Goal: Check status: Check status

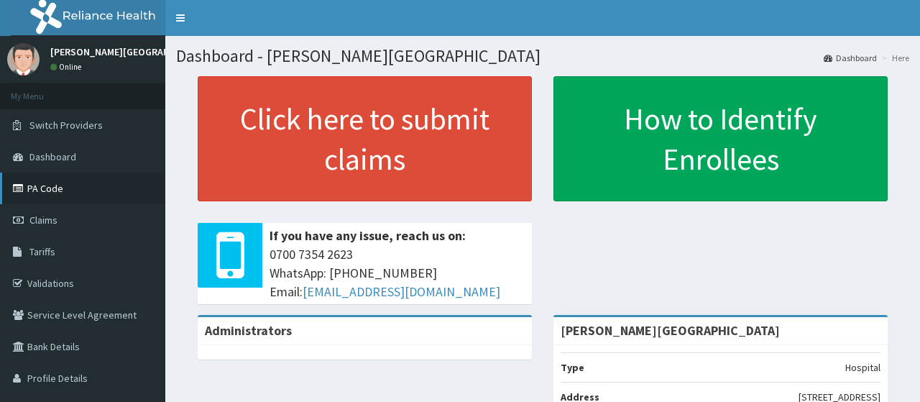
scroll to position [72, 0]
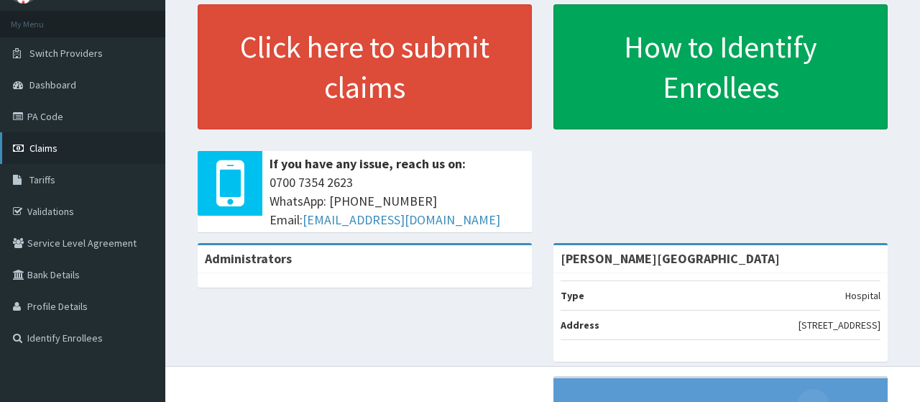
click at [63, 152] on link "Claims" at bounding box center [82, 148] width 165 height 32
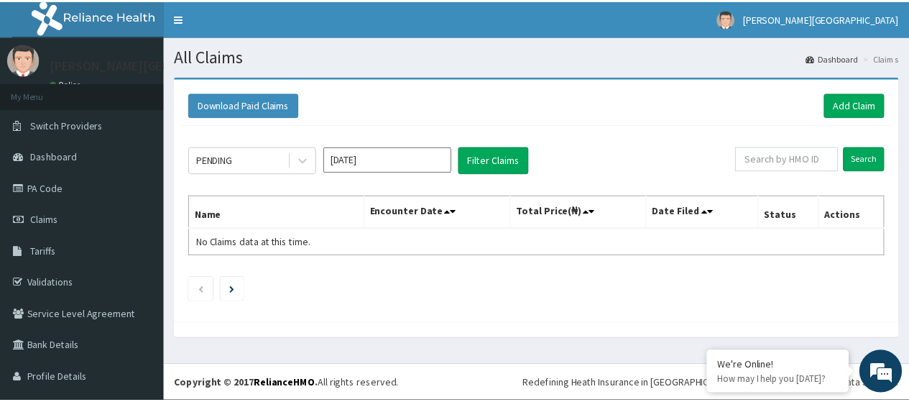
scroll to position [31, 0]
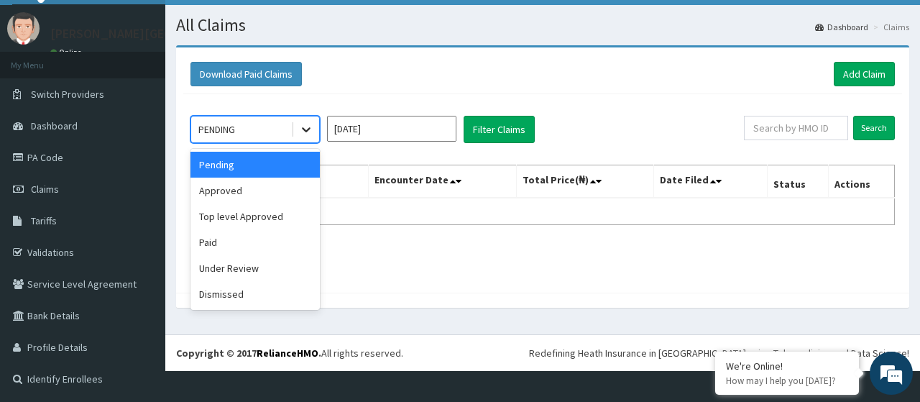
click at [307, 135] on icon at bounding box center [306, 129] width 14 height 14
click at [267, 194] on div "Approved" at bounding box center [254, 190] width 129 height 26
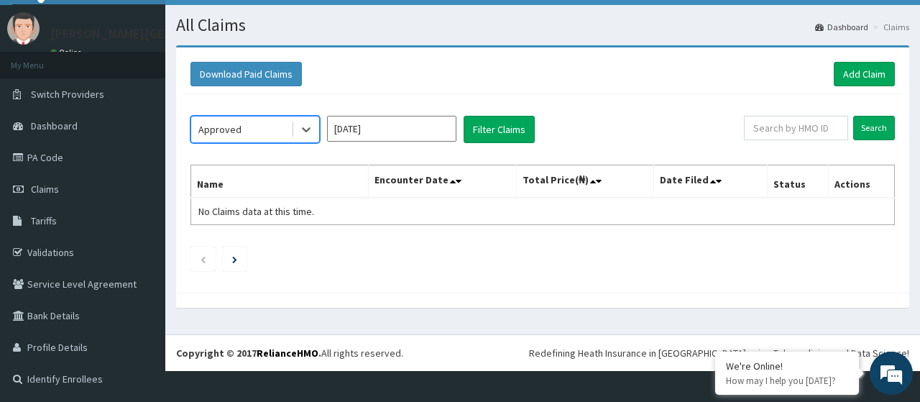
click at [417, 131] on input "[DATE]" at bounding box center [391, 129] width 129 height 26
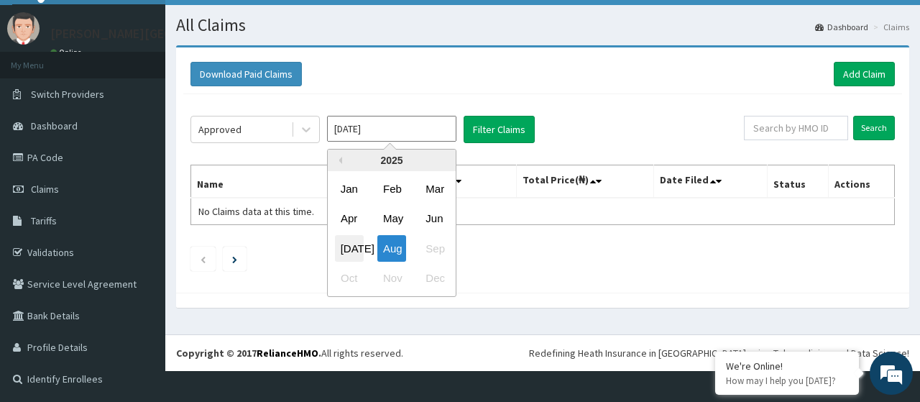
click at [344, 246] on div "[DATE]" at bounding box center [349, 248] width 29 height 27
type input "[DATE]"
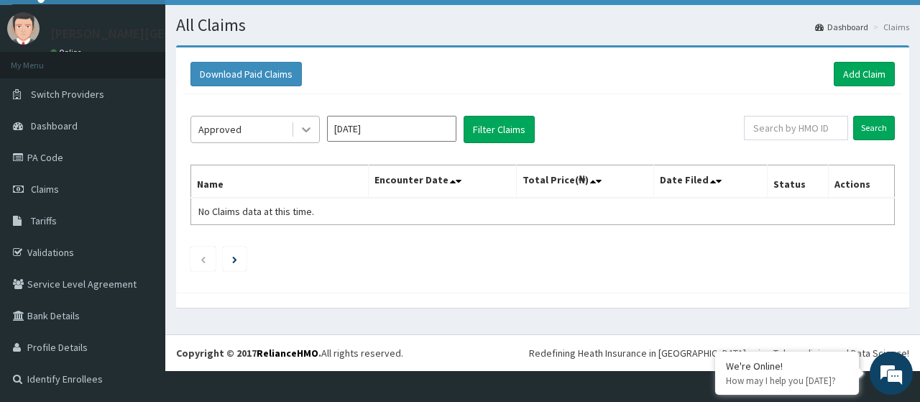
click at [309, 132] on icon at bounding box center [306, 129] width 14 height 14
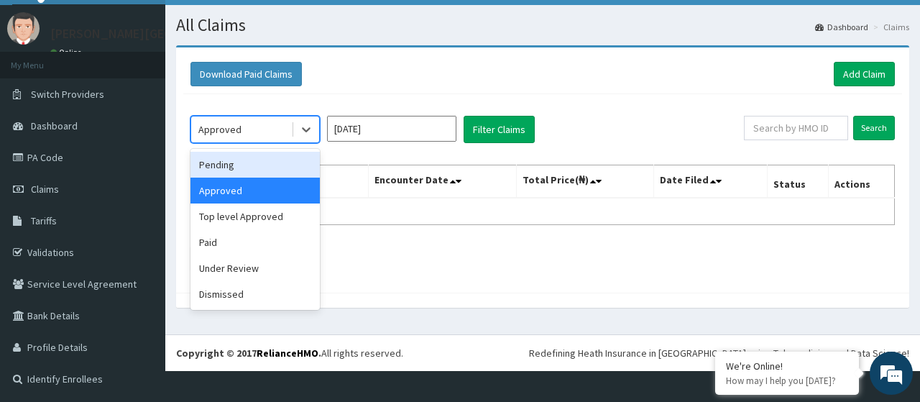
click at [271, 167] on div "Pending" at bounding box center [254, 165] width 129 height 26
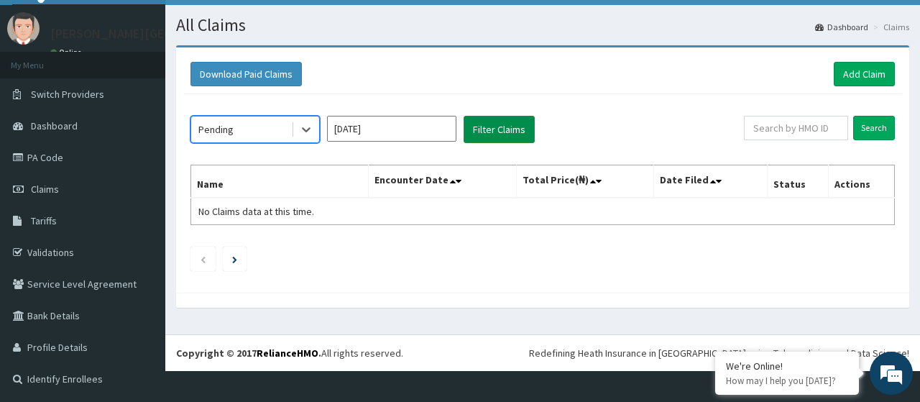
click at [497, 134] on button "Filter Claims" at bounding box center [499, 129] width 71 height 27
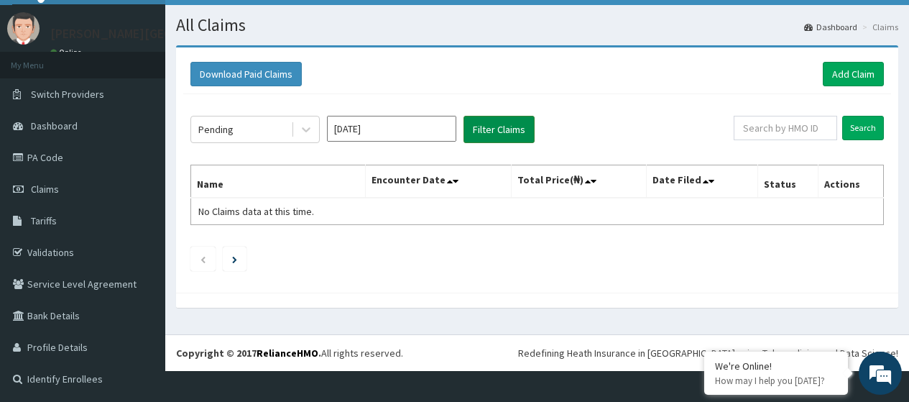
scroll to position [0, 0]
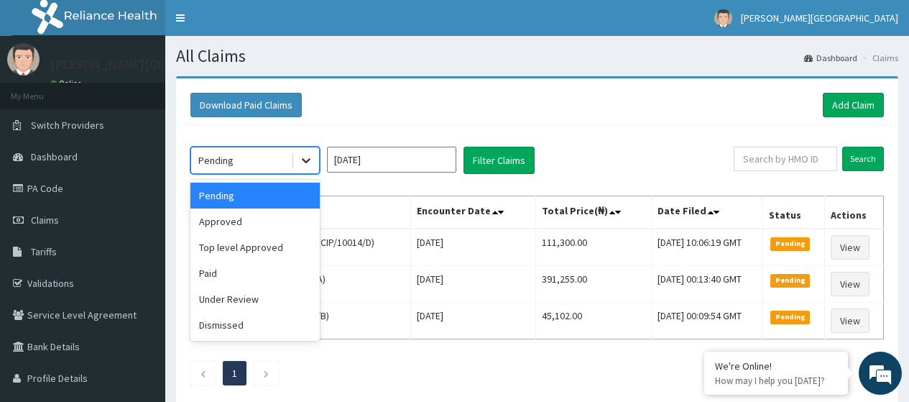
click at [304, 166] on icon at bounding box center [306, 160] width 14 height 14
click at [283, 216] on div "Approved" at bounding box center [254, 221] width 129 height 26
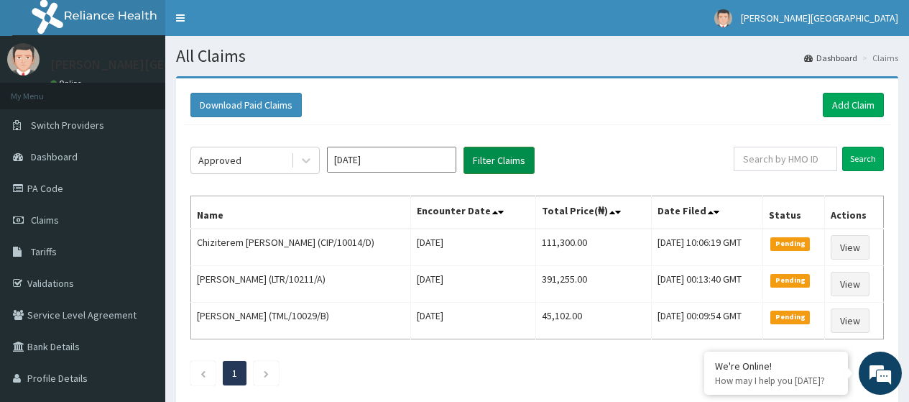
click at [499, 158] on button "Filter Claims" at bounding box center [499, 160] width 71 height 27
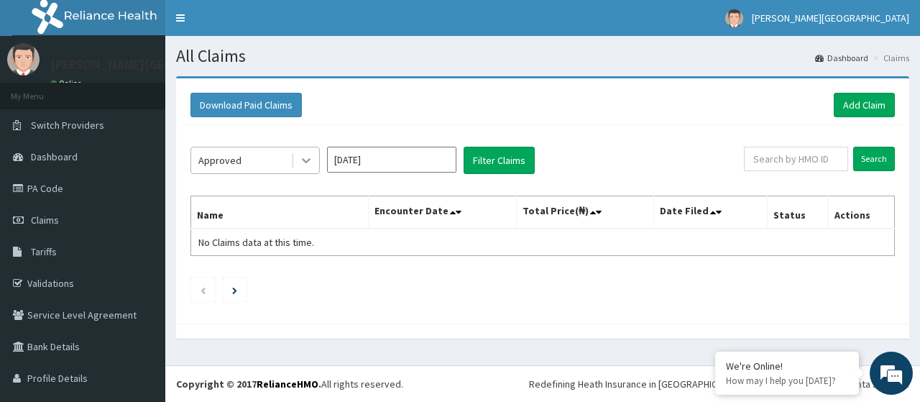
click at [306, 165] on icon at bounding box center [306, 160] width 14 height 14
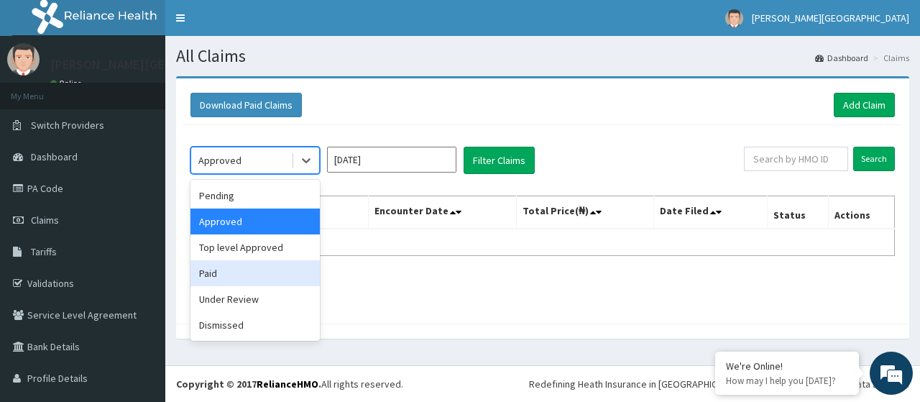
click at [269, 276] on div "Paid" at bounding box center [254, 273] width 129 height 26
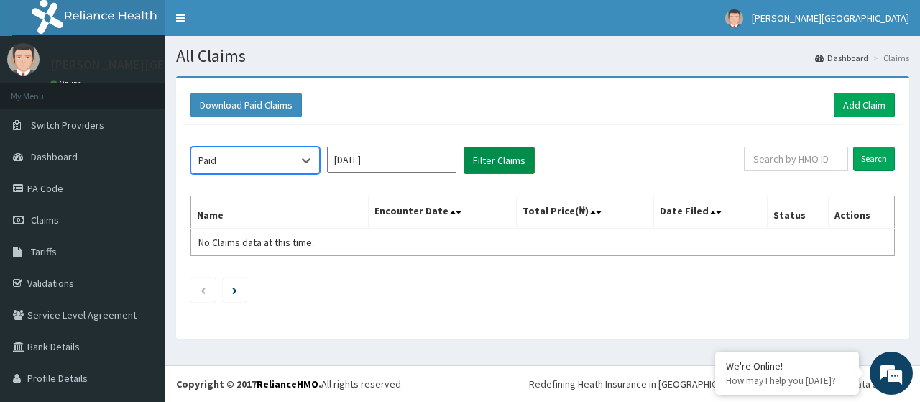
click at [489, 162] on button "Filter Claims" at bounding box center [499, 160] width 71 height 27
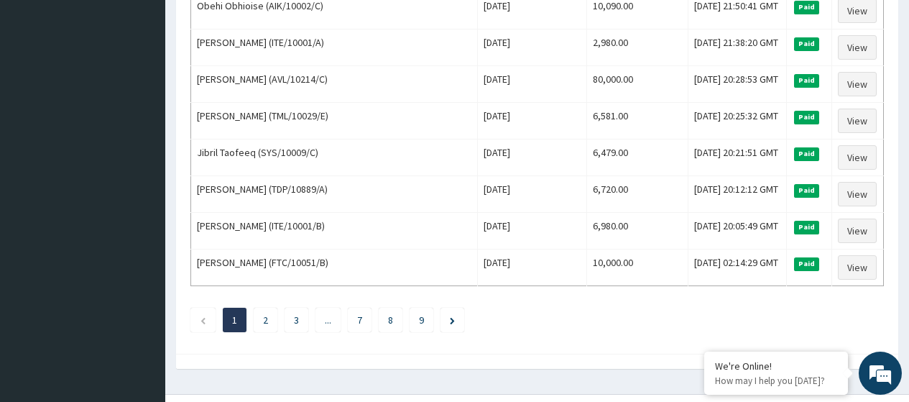
scroll to position [1805, 0]
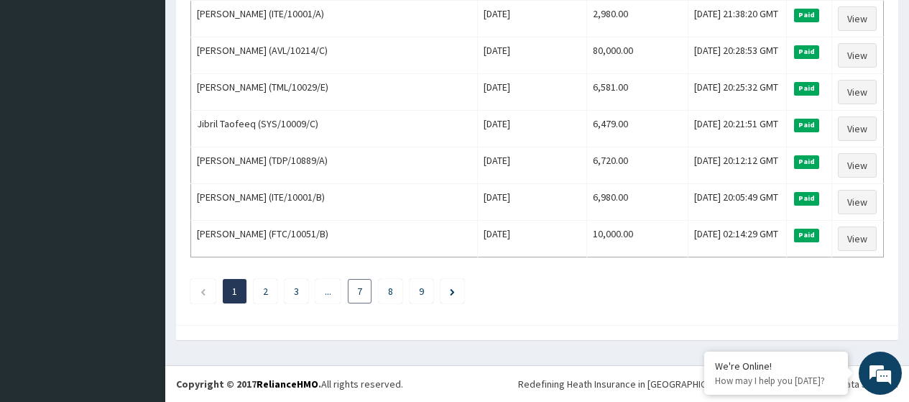
click at [362, 292] on li "7" at bounding box center [360, 291] width 24 height 24
click at [362, 289] on link "7" at bounding box center [359, 291] width 5 height 13
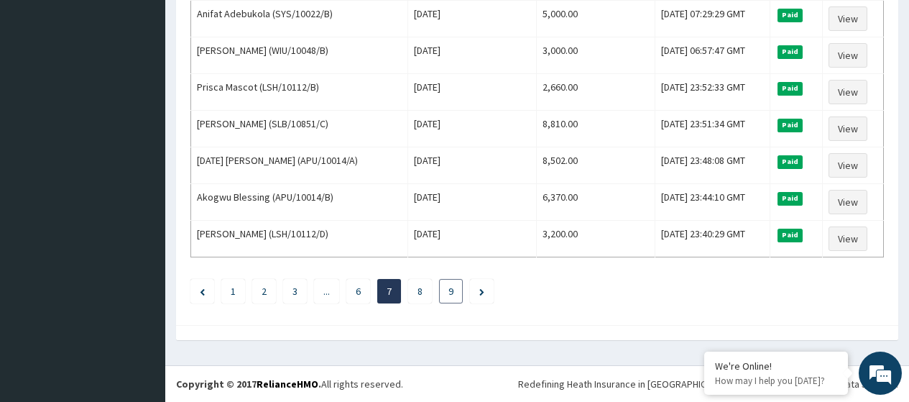
click at [453, 291] on link "9" at bounding box center [450, 291] width 5 height 13
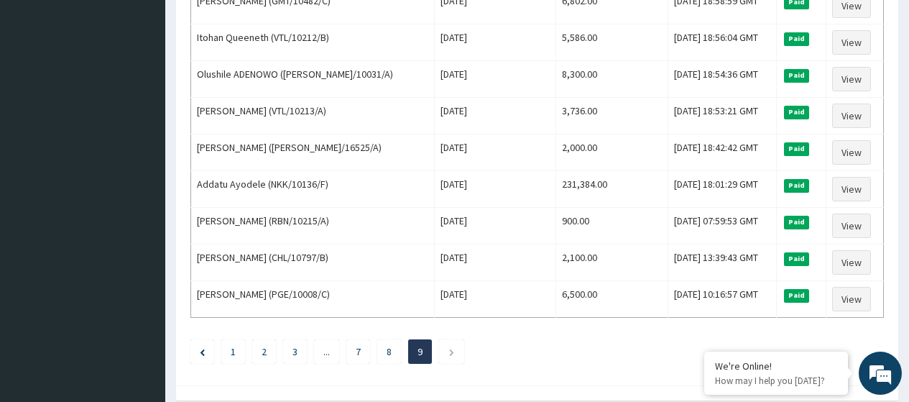
scroll to position [1109, 0]
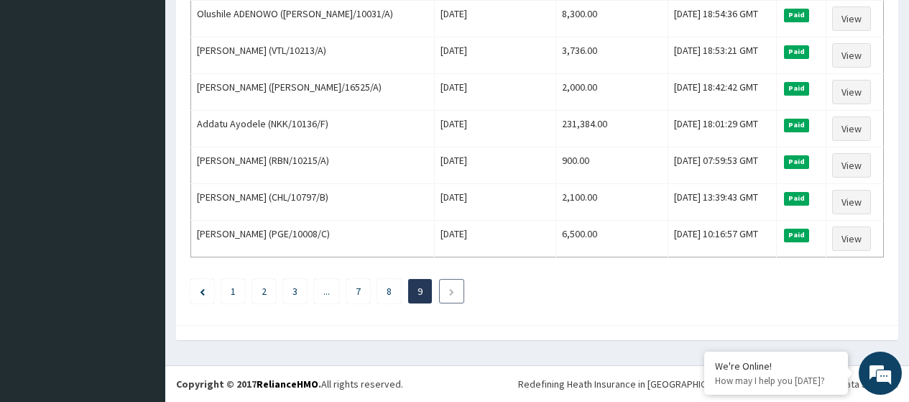
click at [464, 290] on li at bounding box center [451, 291] width 25 height 24
click at [392, 289] on li "8" at bounding box center [389, 291] width 24 height 24
click at [397, 292] on li "8" at bounding box center [389, 291] width 24 height 24
click at [392, 295] on link "8" at bounding box center [389, 291] width 5 height 13
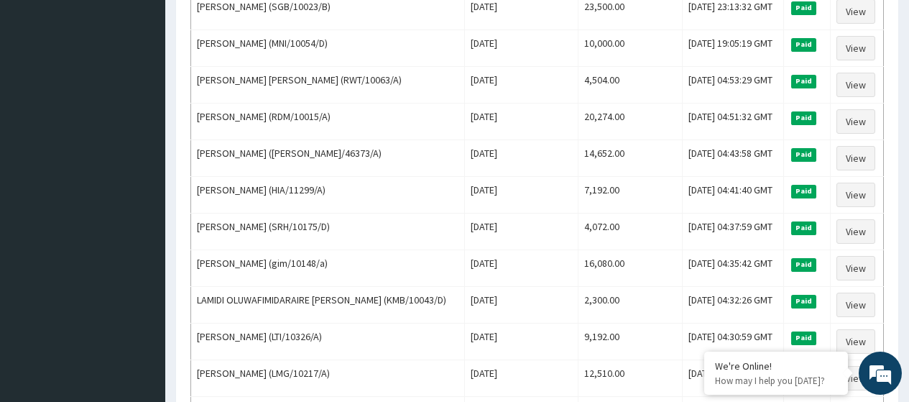
scroll to position [503, 0]
